Goal: Transaction & Acquisition: Purchase product/service

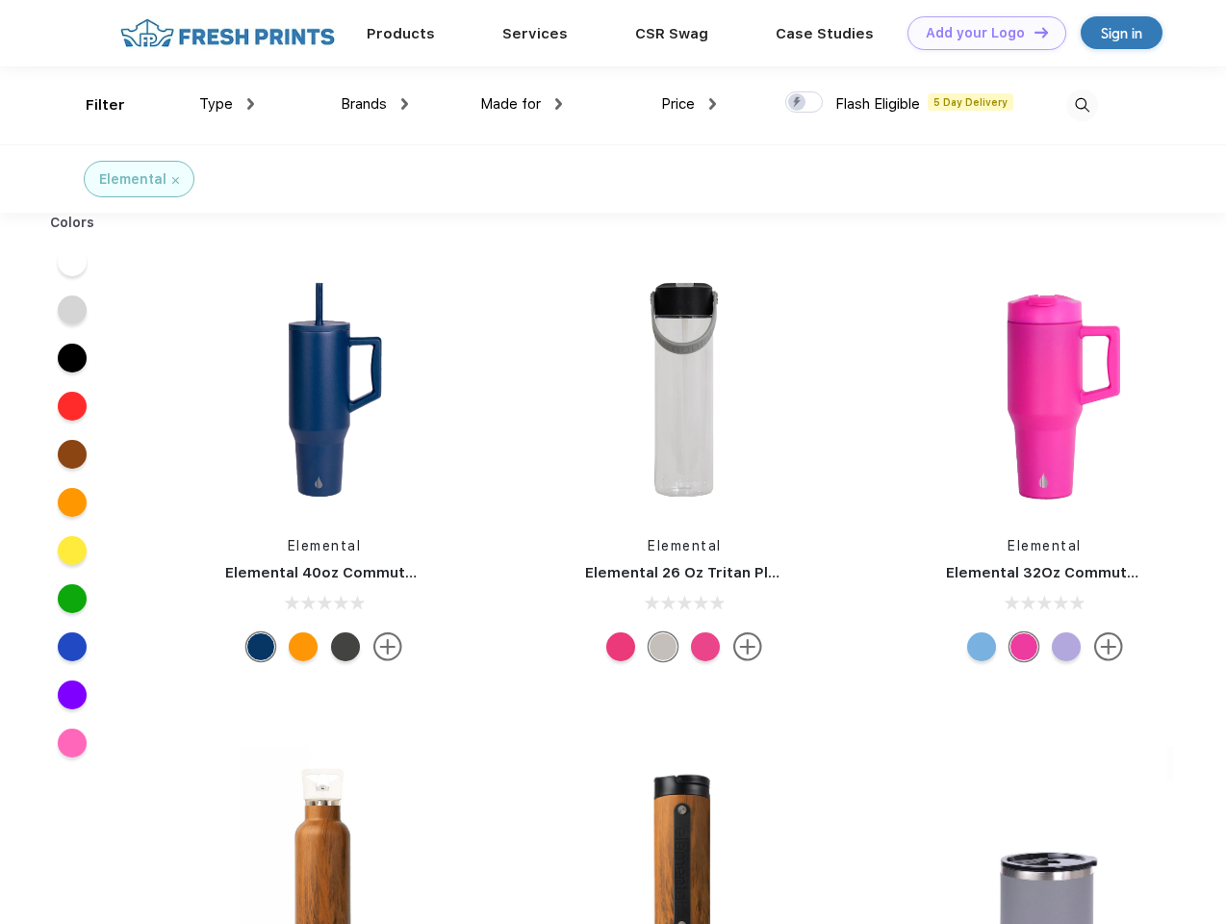
scroll to position [1, 0]
click at [980, 33] on link "Add your Logo Design Tool" at bounding box center [987, 33] width 159 height 34
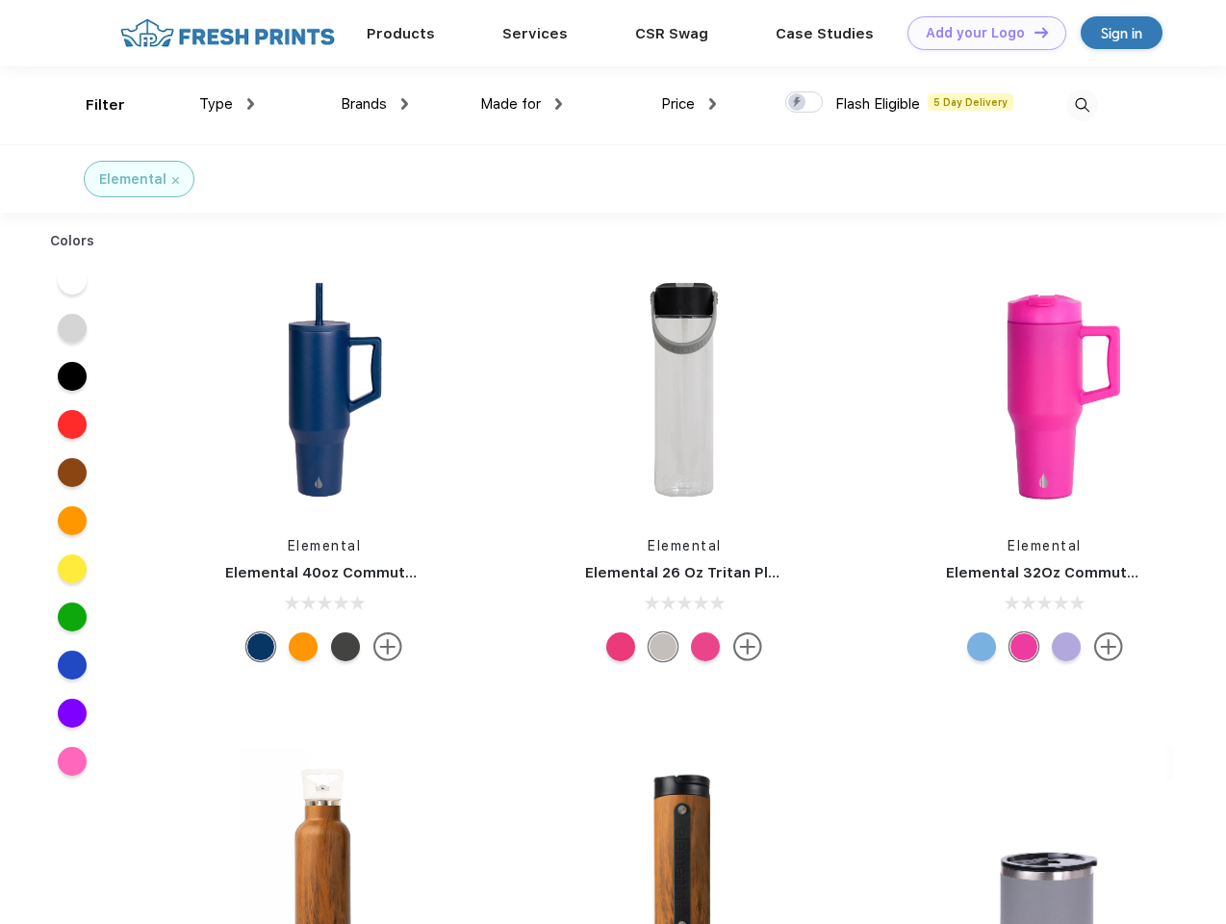
click at [0, 0] on div "Design Tool" at bounding box center [0, 0] width 0 height 0
click at [1033, 32] on link "Add your Logo Design Tool" at bounding box center [987, 33] width 159 height 34
click at [92, 105] on div "Filter" at bounding box center [105, 105] width 39 height 22
click at [227, 104] on span "Type" at bounding box center [216, 103] width 34 height 17
click at [374, 104] on span "Brands" at bounding box center [364, 103] width 46 height 17
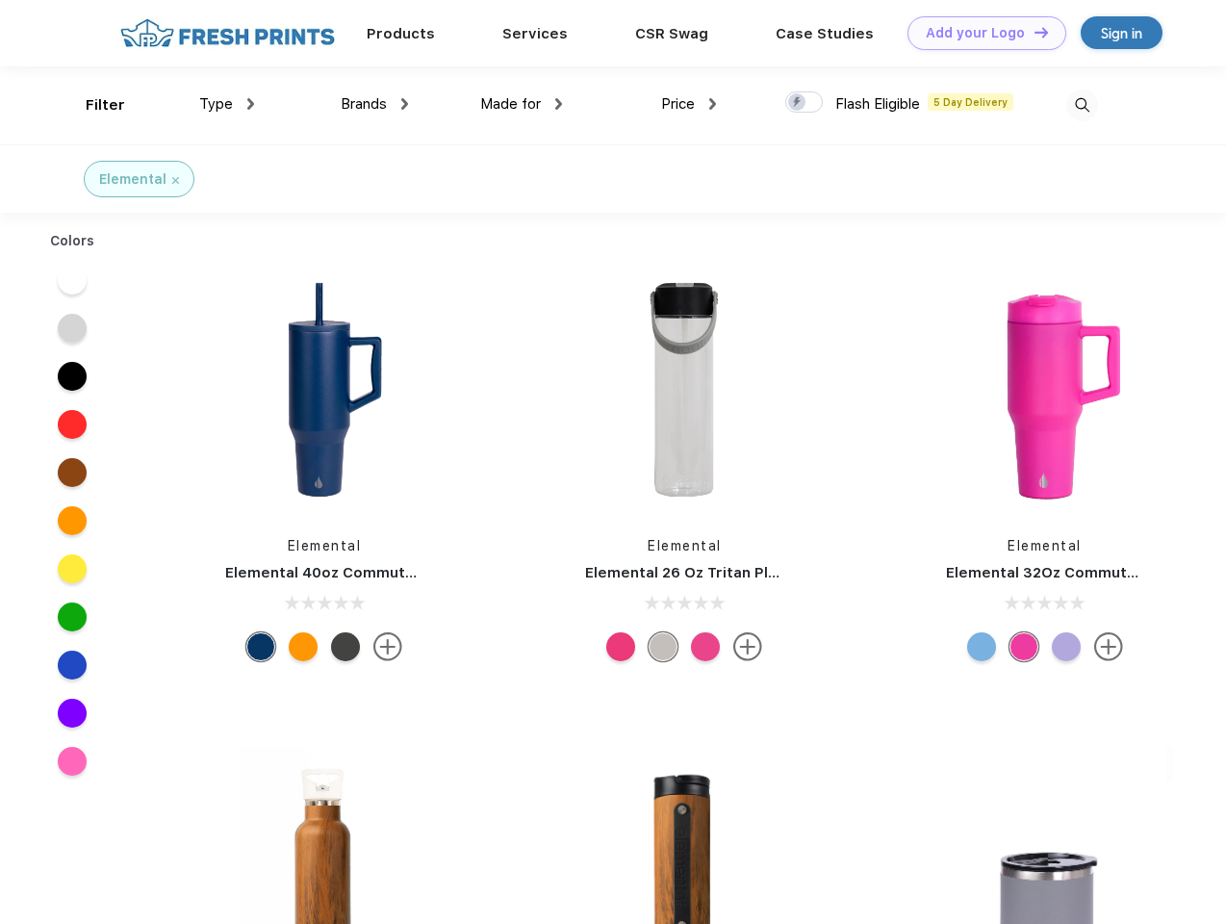
click at [522, 104] on span "Made for" at bounding box center [510, 103] width 61 height 17
click at [689, 104] on span "Price" at bounding box center [678, 103] width 34 height 17
click at [805, 103] on div at bounding box center [804, 101] width 38 height 21
click at [798, 103] on input "checkbox" at bounding box center [791, 96] width 13 height 13
click at [1082, 105] on img at bounding box center [1083, 106] width 32 height 32
